Goal: Information Seeking & Learning: Find specific fact

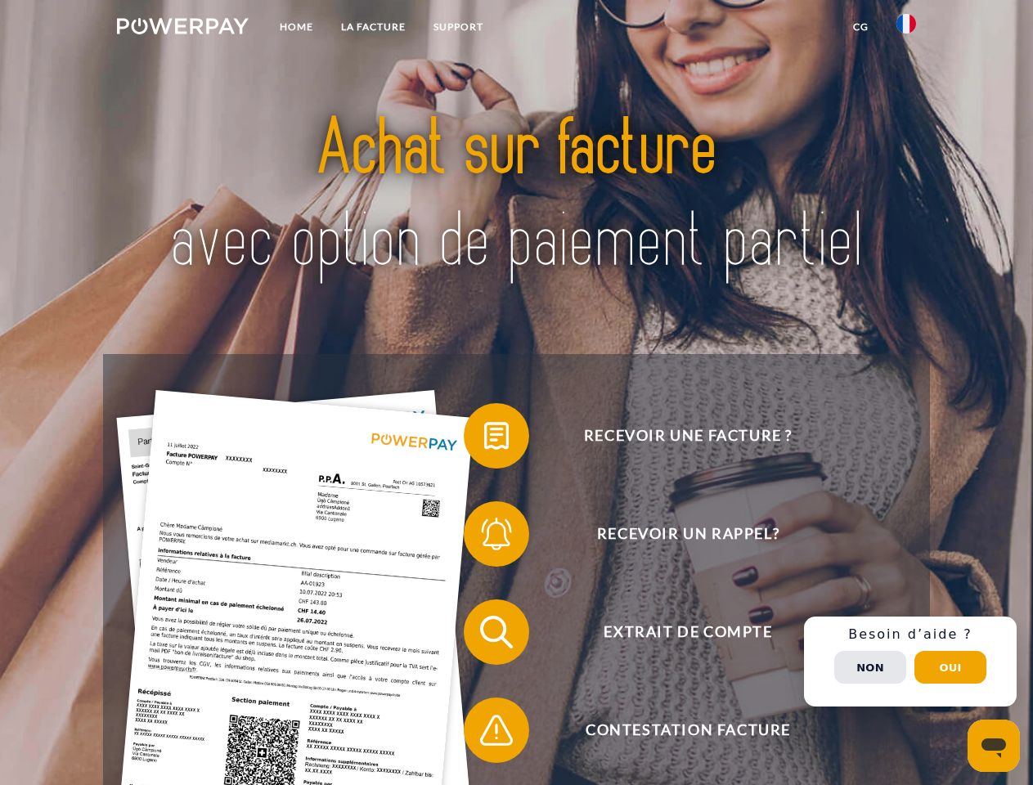
click at [182, 29] on img at bounding box center [183, 26] width 132 height 16
click at [906, 29] on img at bounding box center [906, 24] width 20 height 20
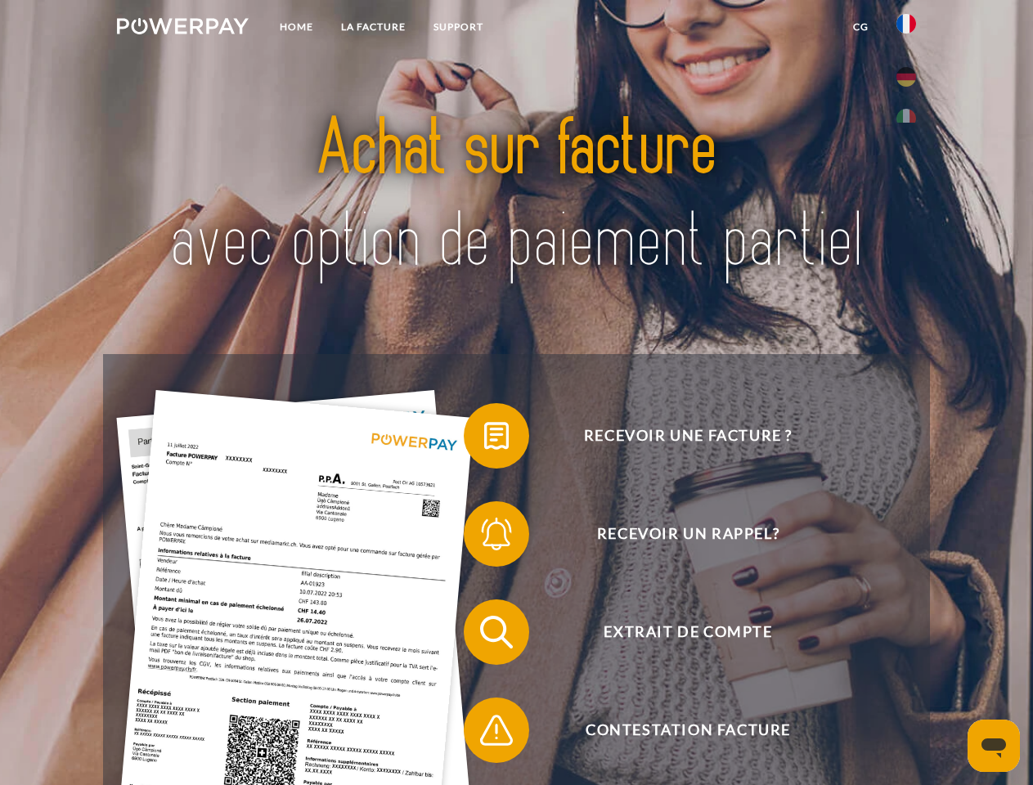
click at [860, 27] on link "CG" at bounding box center [860, 26] width 43 height 29
click at [484, 439] on span at bounding box center [472, 436] width 82 height 82
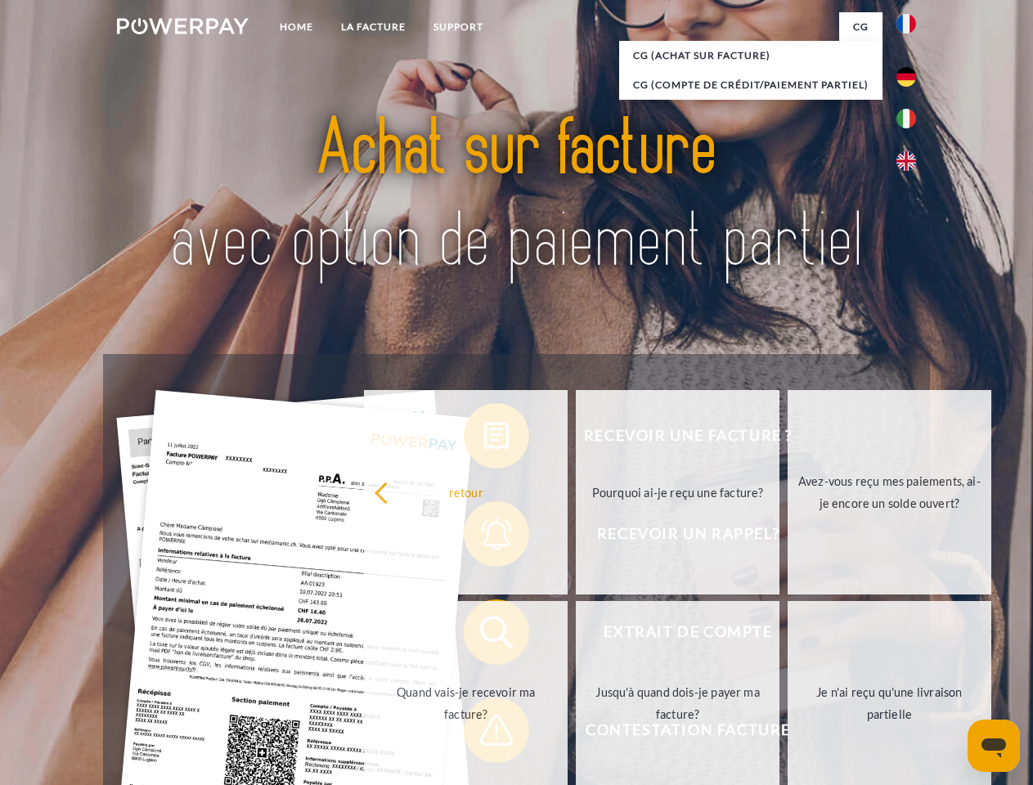
click at [484, 537] on div "Recevoir une facture ? Recevoir un rappel? Extrait de compte retour" at bounding box center [516, 681] width 826 height 654
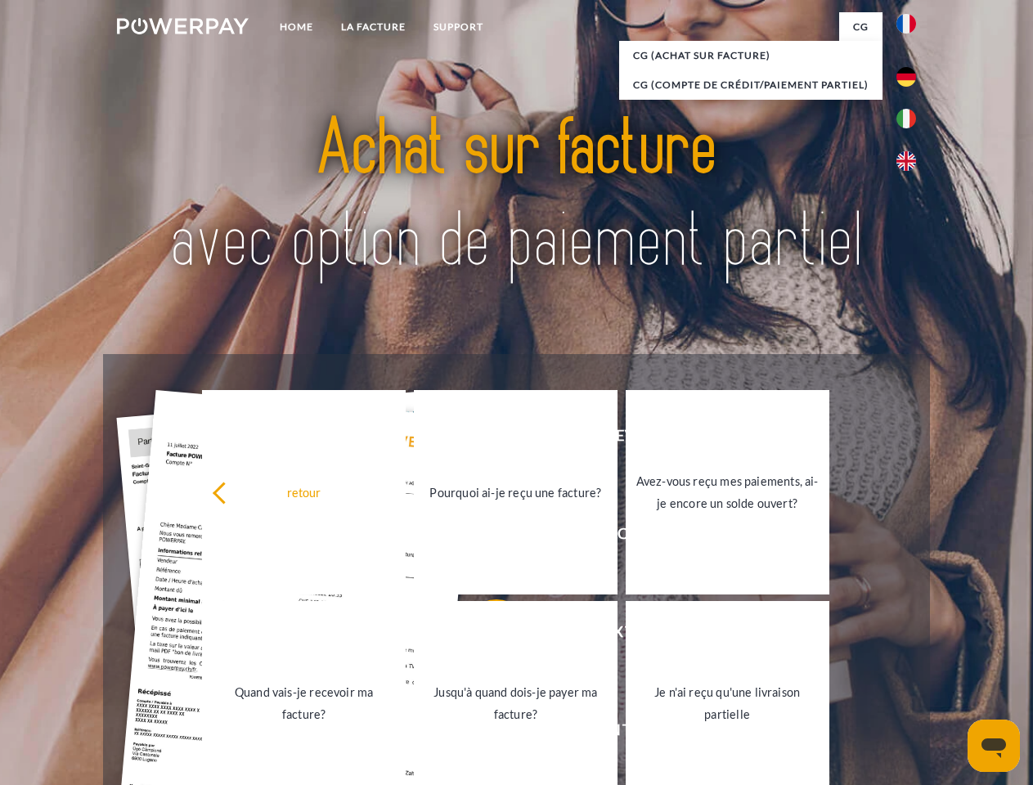
click at [484, 635] on link "Jusqu'à quand dois-je payer ma facture?" at bounding box center [516, 703] width 204 height 204
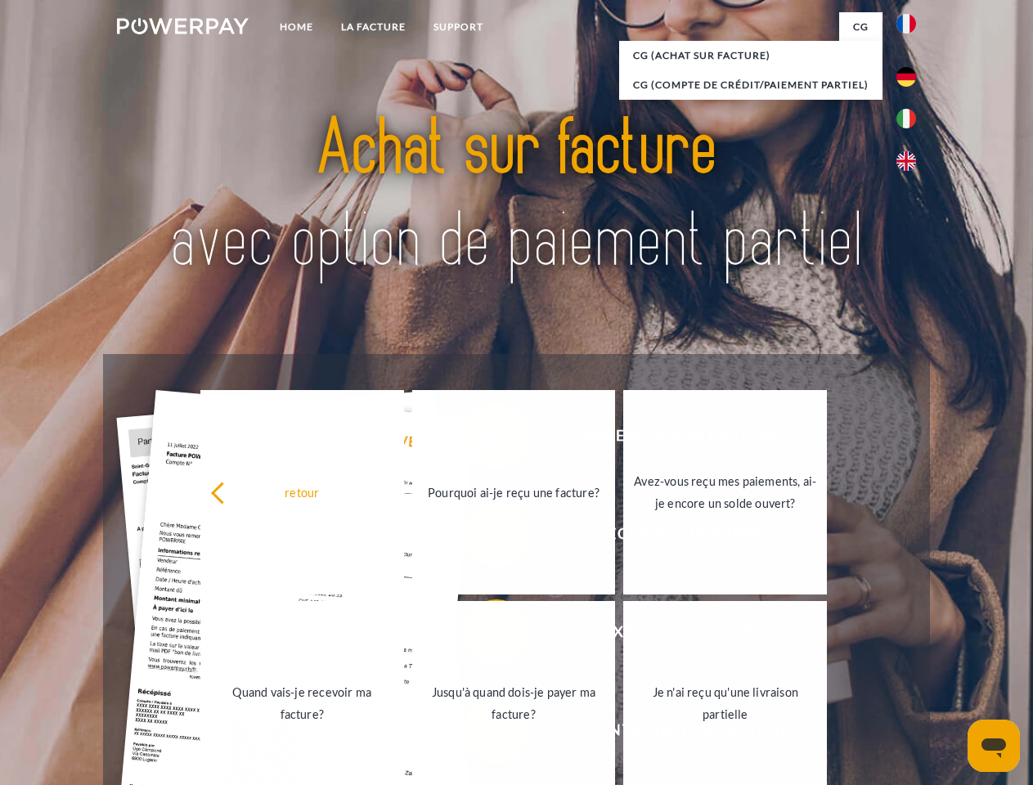
click at [484, 733] on link "Jusqu'à quand dois-je payer ma facture?" at bounding box center [514, 703] width 204 height 204
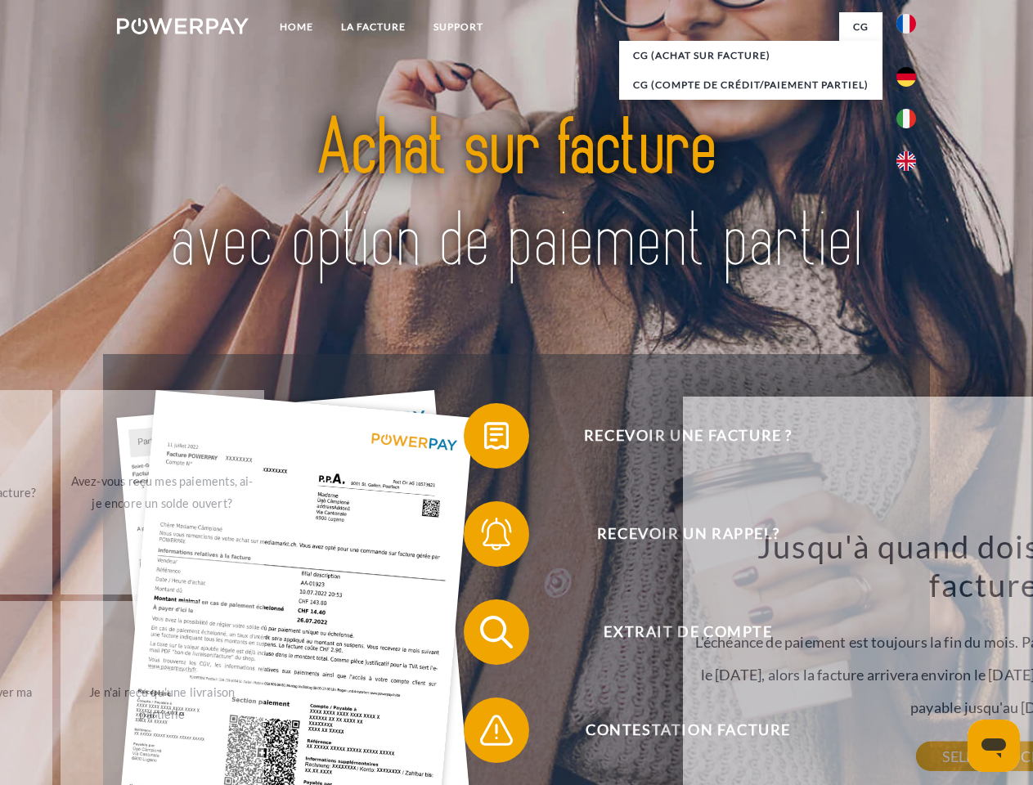
click at [910, 662] on div "Jusqu'à quand dois-je payer ma facture? L'échéance de paiement est toujours la …" at bounding box center [990, 642] width 597 height 230
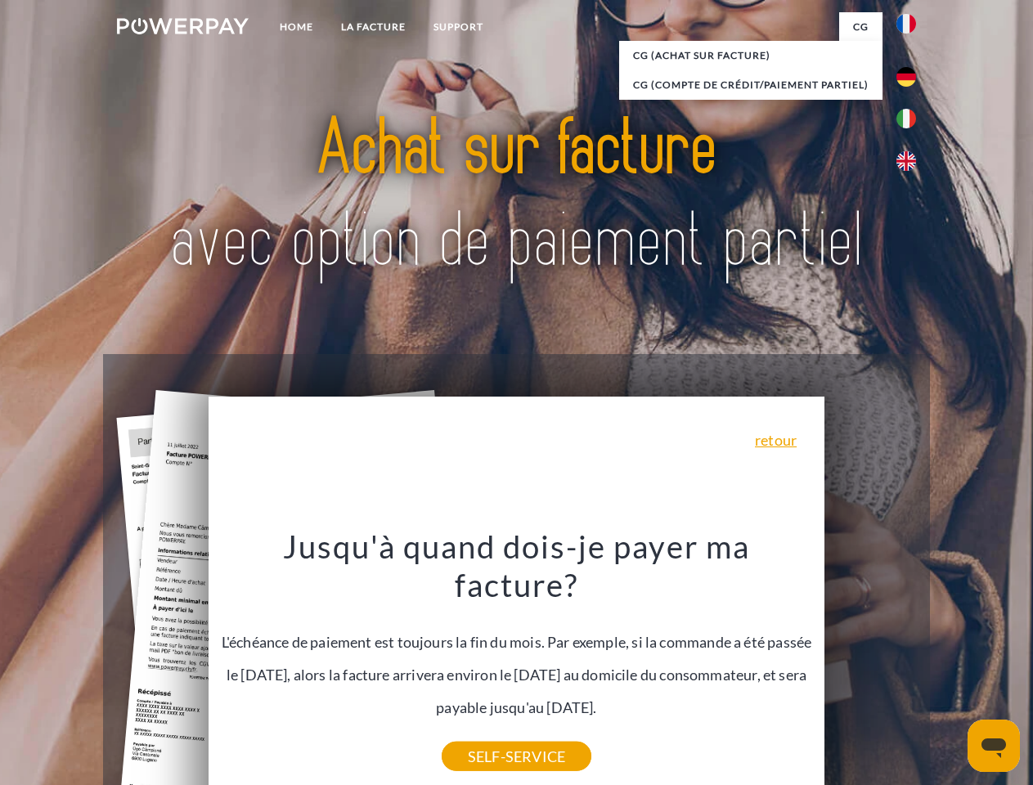
click at [870, 665] on span "Extrait de compte" at bounding box center [687, 631] width 401 height 65
click at [950, 667] on header "Home LA FACTURE Support" at bounding box center [516, 564] width 1033 height 1129
